Goal: Navigation & Orientation: Find specific page/section

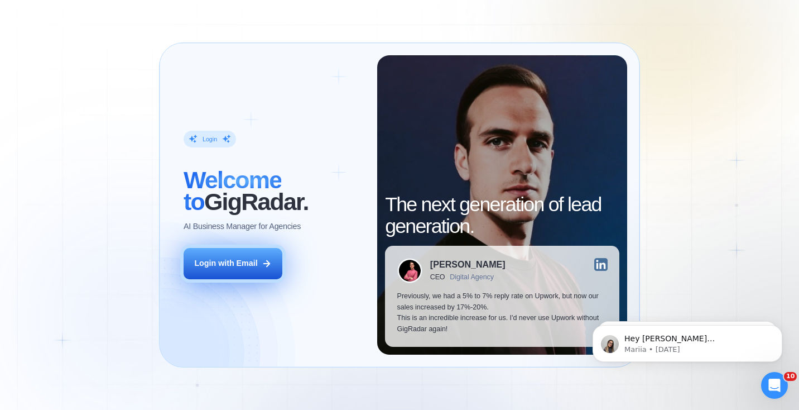
click at [236, 262] on div "Login with Email" at bounding box center [225, 263] width 63 height 11
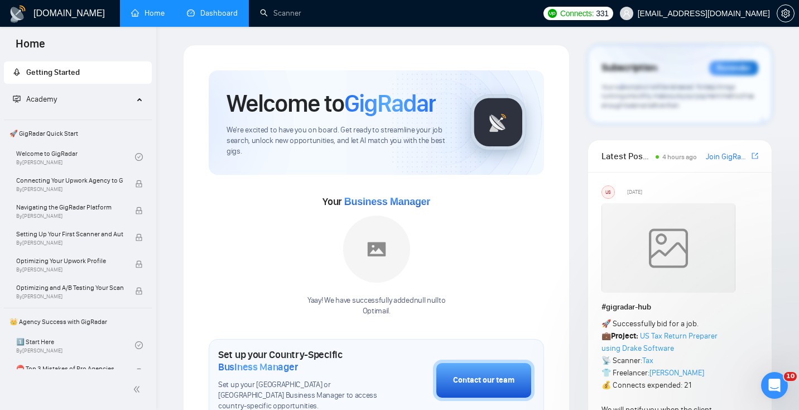
click at [217, 15] on link "Dashboard" at bounding box center [212, 12] width 51 height 9
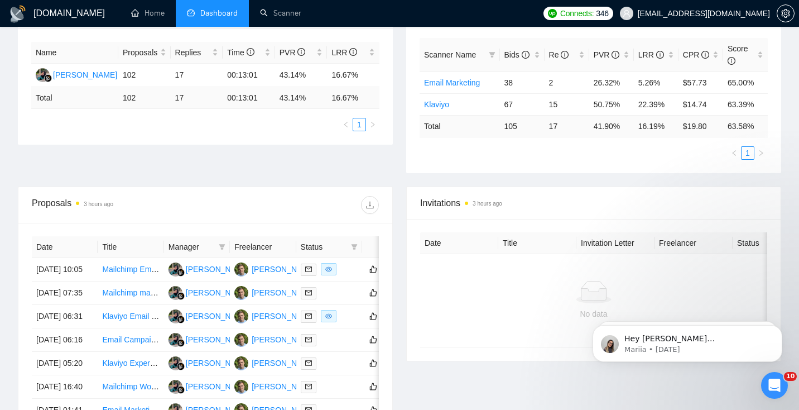
scroll to position [205, 0]
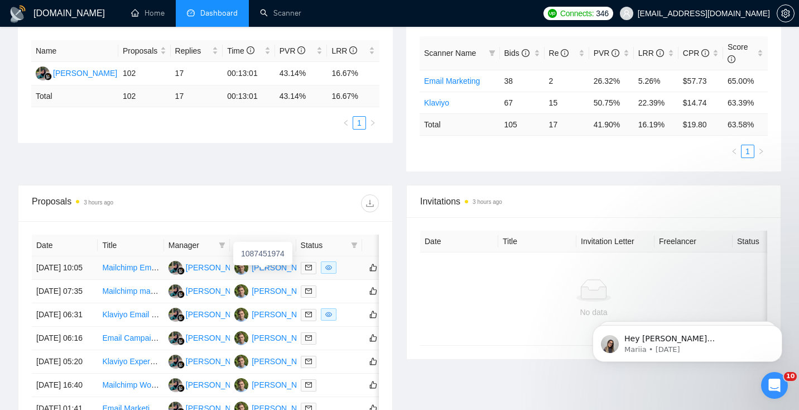
click at [269, 273] on div "[PERSON_NAME]" at bounding box center [284, 267] width 64 height 12
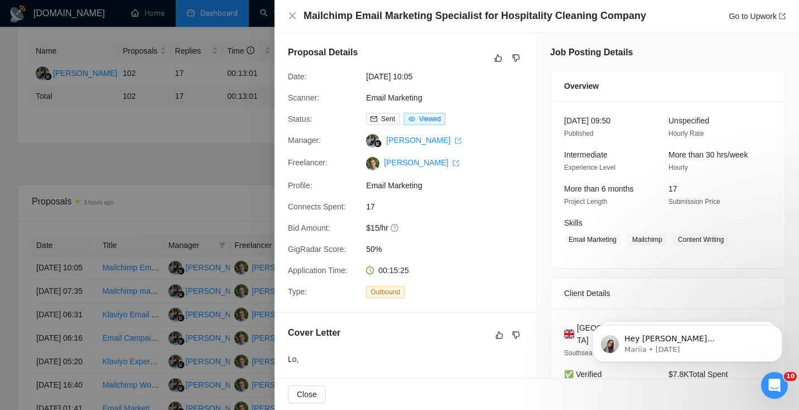
click at [68, 98] on div at bounding box center [399, 205] width 799 height 410
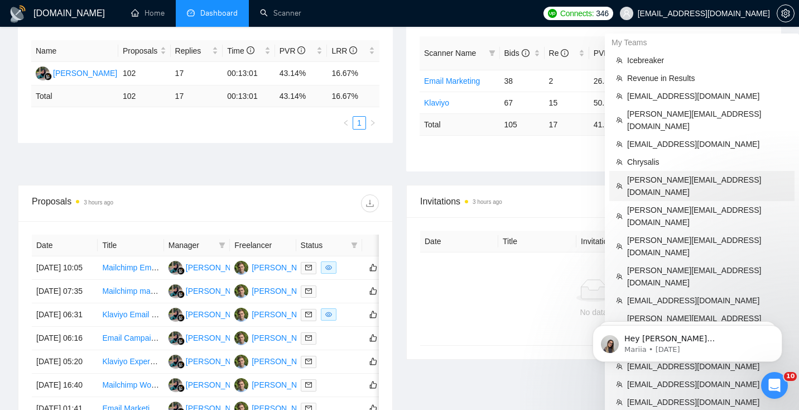
click at [657, 174] on span "[PERSON_NAME][EMAIL_ADDRESS][DOMAIN_NAME]" at bounding box center [707, 186] width 161 height 25
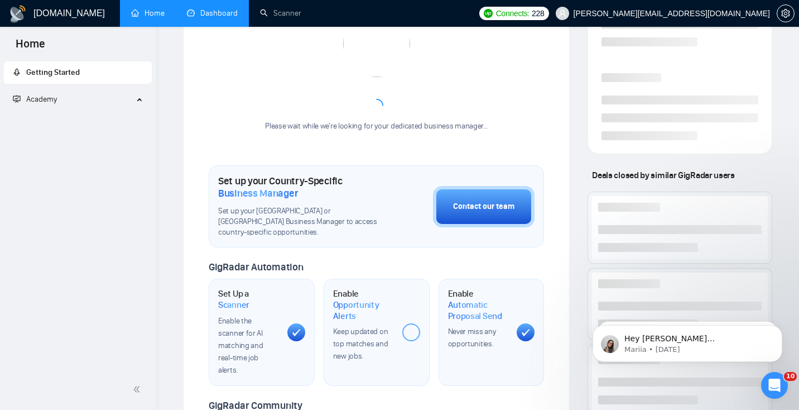
scroll to position [362, 0]
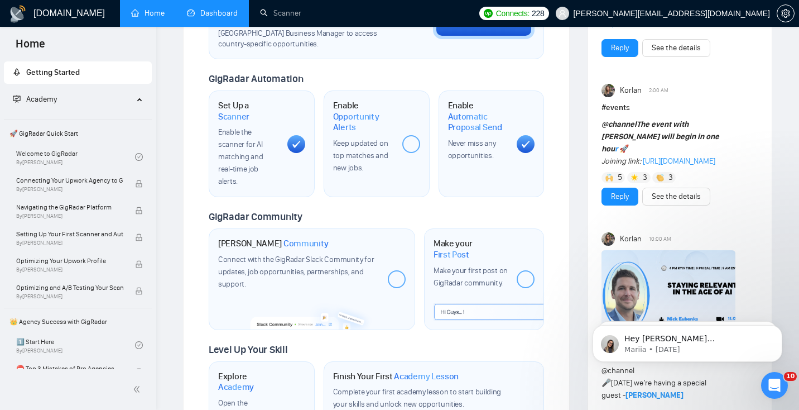
click at [219, 9] on link "Dashboard" at bounding box center [212, 12] width 51 height 9
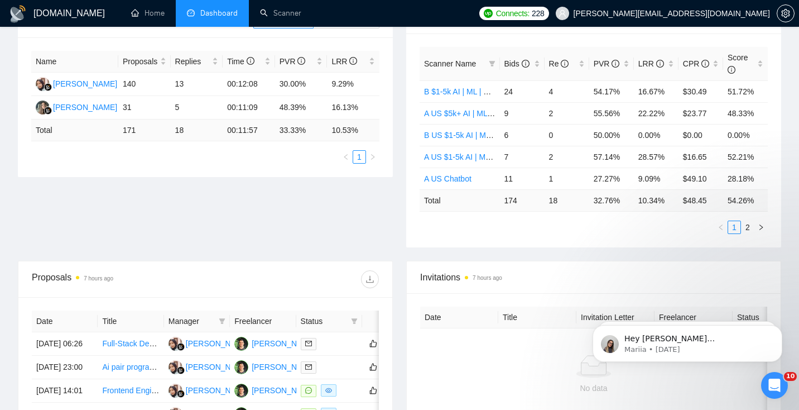
scroll to position [193, 0]
